Goal: Find specific page/section: Find specific page/section

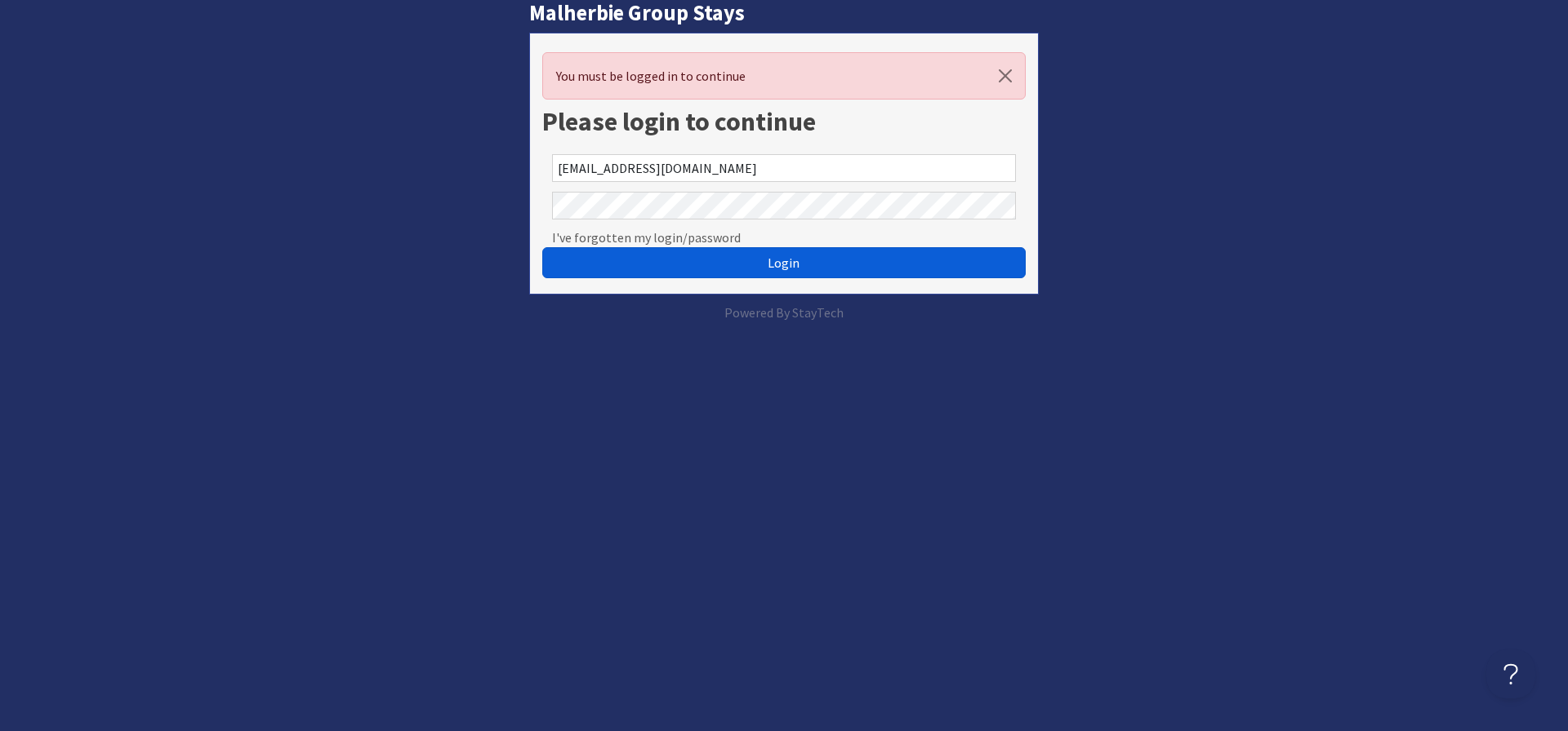
click at [778, 263] on span "Login" at bounding box center [783, 263] width 31 height 17
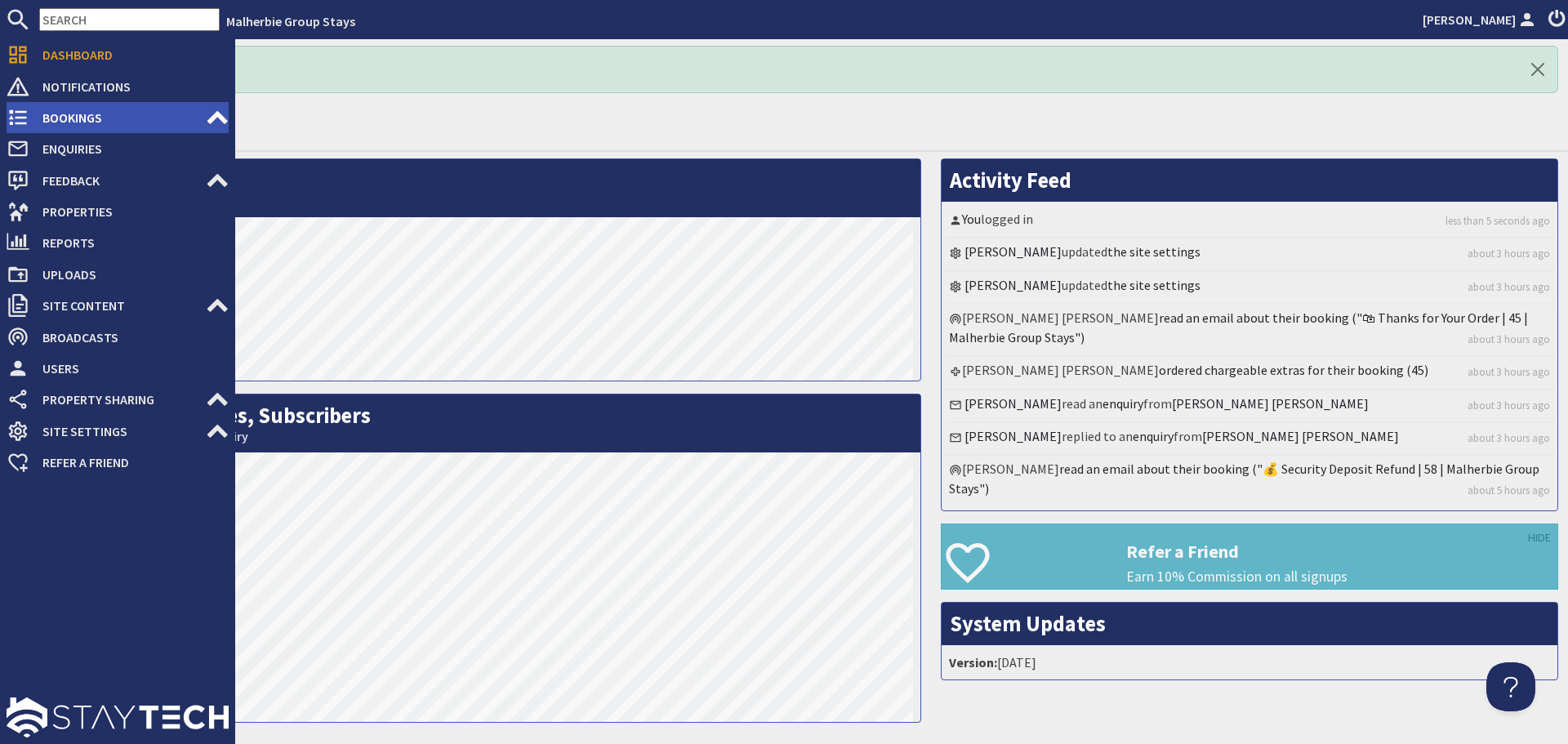
click at [58, 114] on span "Bookings" at bounding box center [117, 117] width 176 height 26
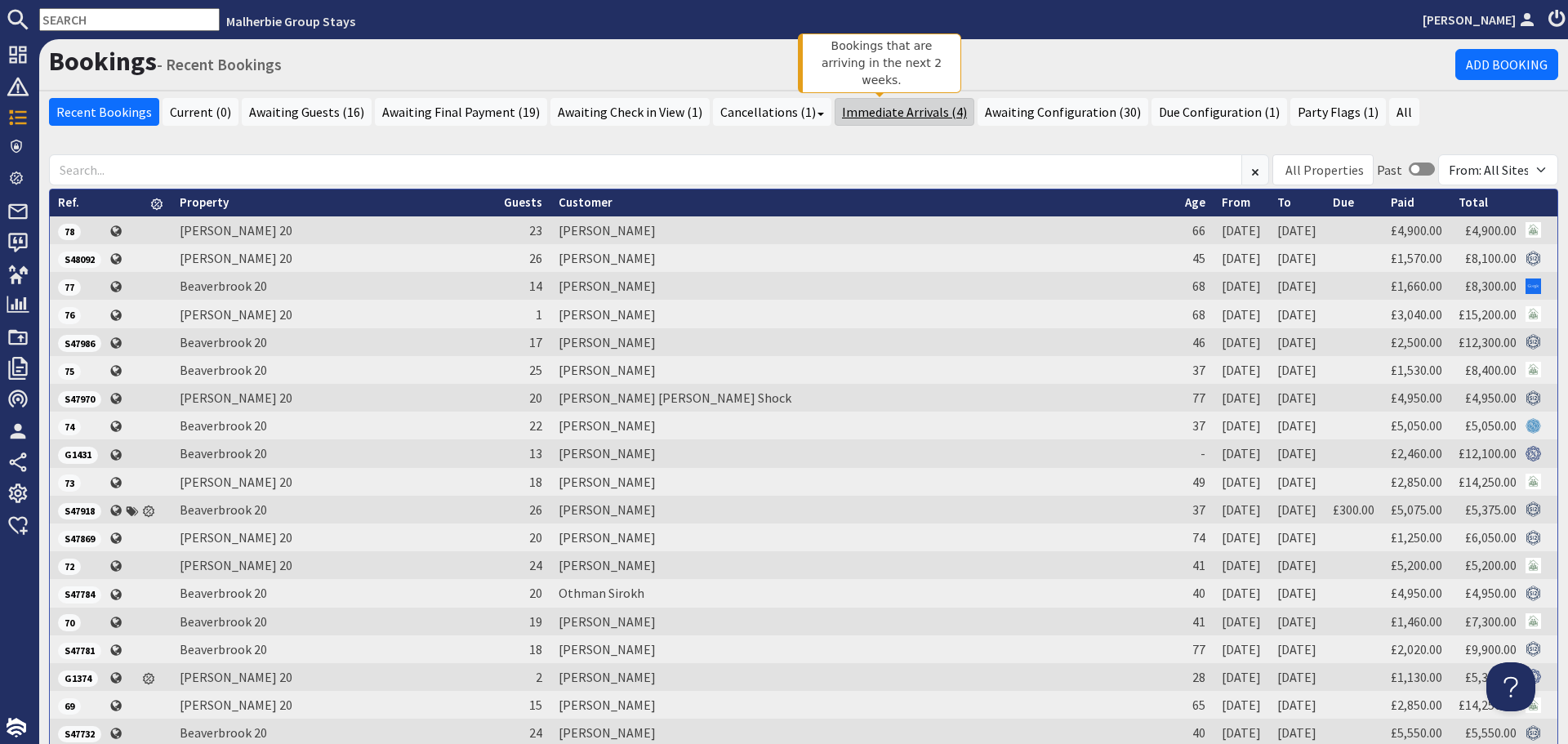
click at [899, 114] on link "Immediate Arrivals (4)" at bounding box center [904, 112] width 139 height 28
